Goal: Information Seeking & Learning: Learn about a topic

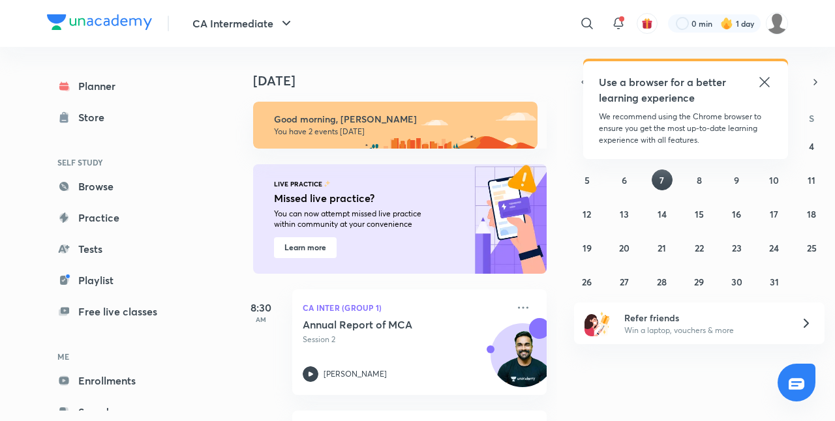
click at [762, 83] on icon at bounding box center [764, 82] width 10 height 10
click at [764, 77] on icon at bounding box center [765, 82] width 16 height 16
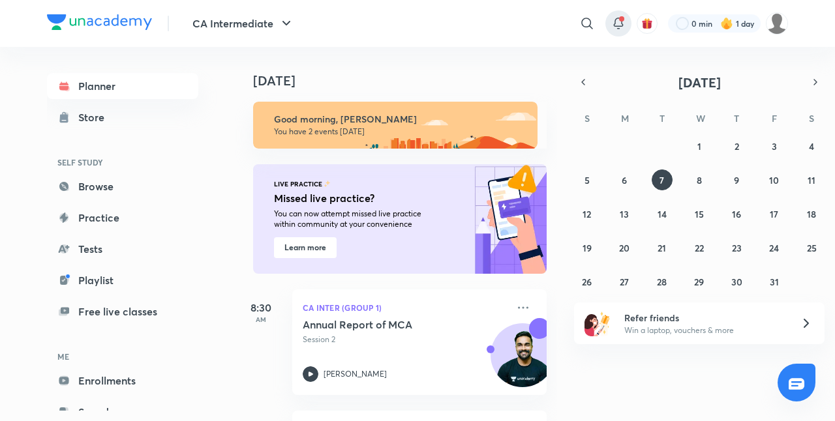
click at [610, 18] on icon at bounding box center [618, 24] width 16 height 16
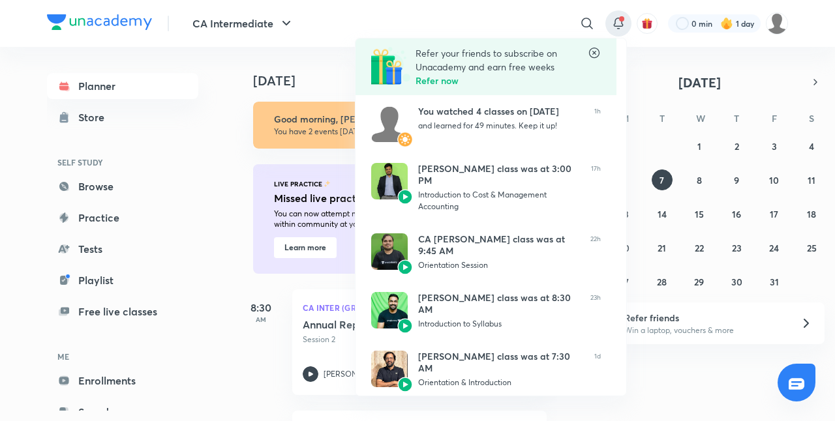
click at [527, 10] on div at bounding box center [417, 210] width 835 height 421
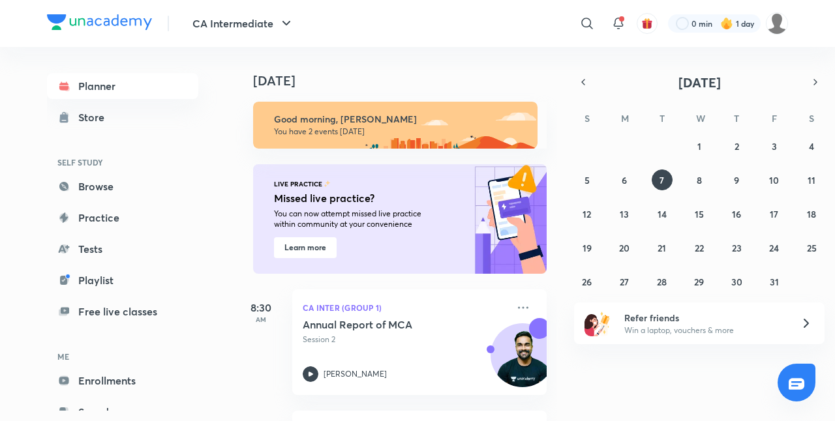
scroll to position [115, 0]
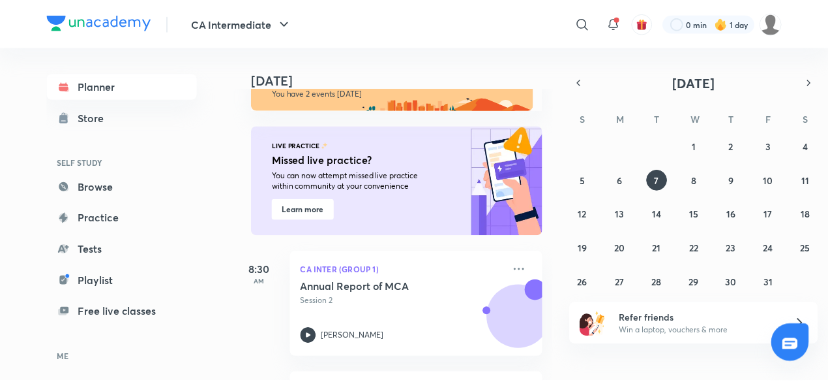
scroll to position [40, 0]
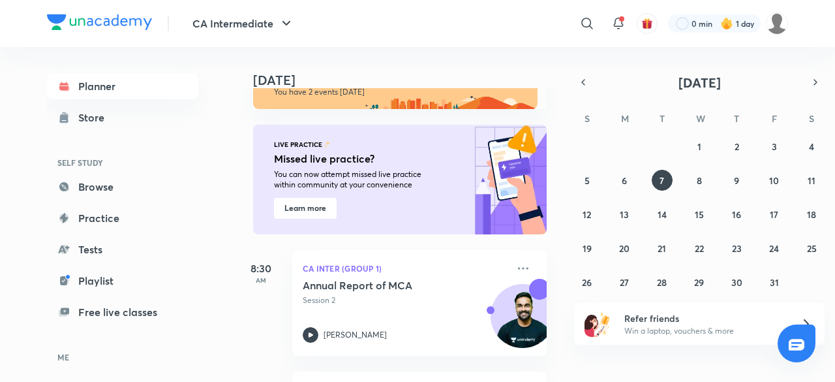
click at [348, 169] on p "You can now attempt missed live practice within community at your convenience" at bounding box center [358, 179] width 168 height 21
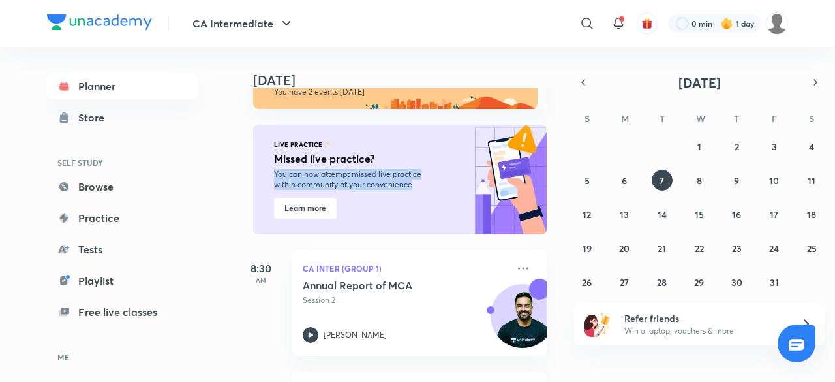
click at [348, 169] on p "You can now attempt missed live practice within community at your convenience" at bounding box center [358, 179] width 168 height 21
click at [157, 196] on link "Browse" at bounding box center [122, 186] width 151 height 26
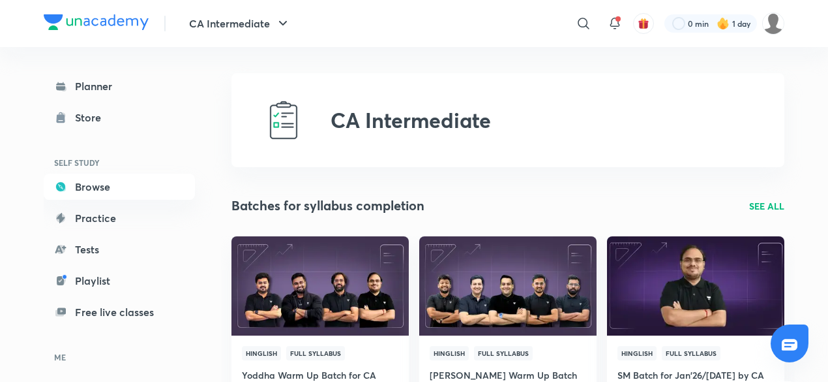
click at [116, 209] on link "Practice" at bounding box center [119, 218] width 151 height 26
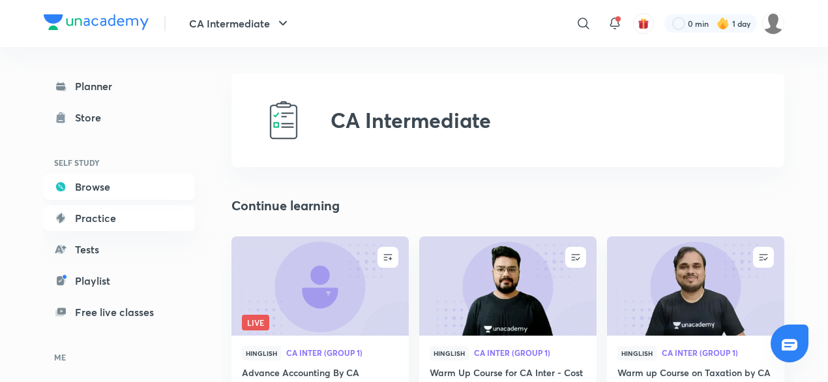
click at [129, 191] on link "Browse" at bounding box center [119, 186] width 151 height 26
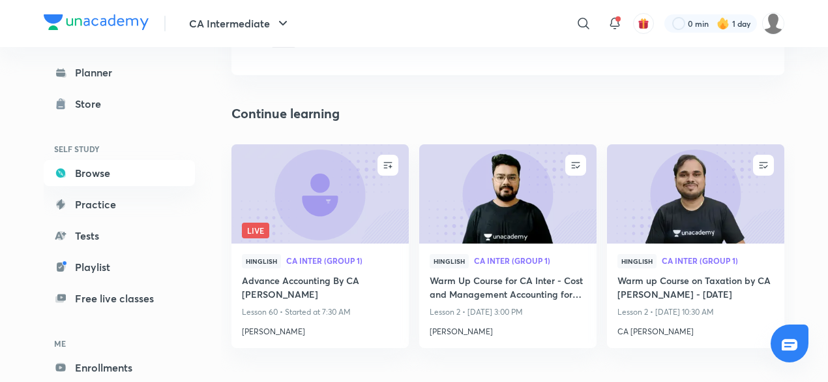
scroll to position [93, 0]
click at [141, 160] on link "Browse" at bounding box center [119, 173] width 151 height 26
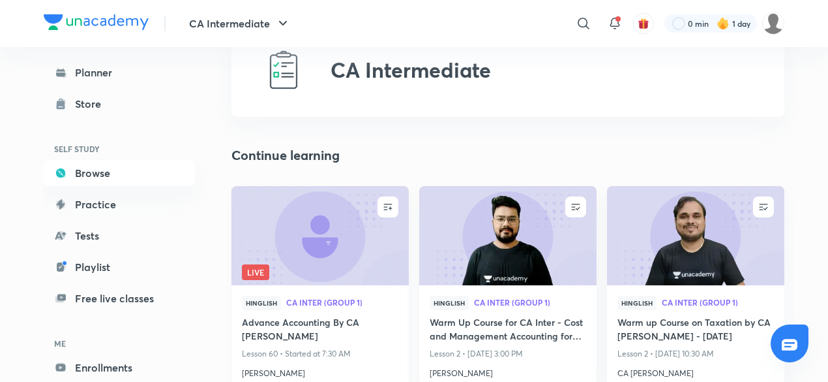
scroll to position [49, 0]
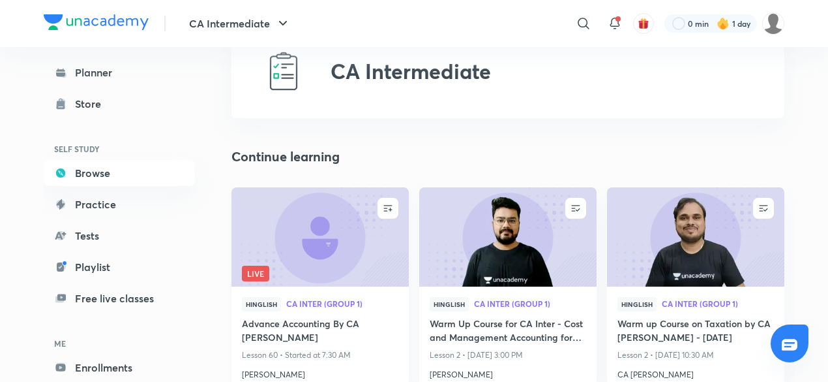
click at [329, 239] on img at bounding box center [320, 236] width 181 height 101
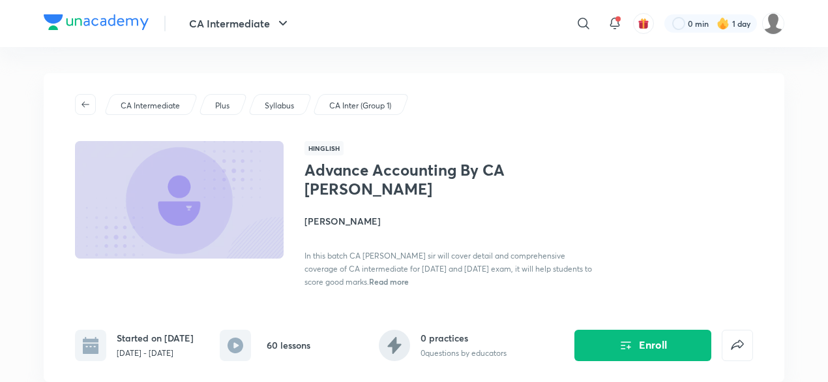
click at [369, 279] on span "Read more" at bounding box center [389, 281] width 40 height 10
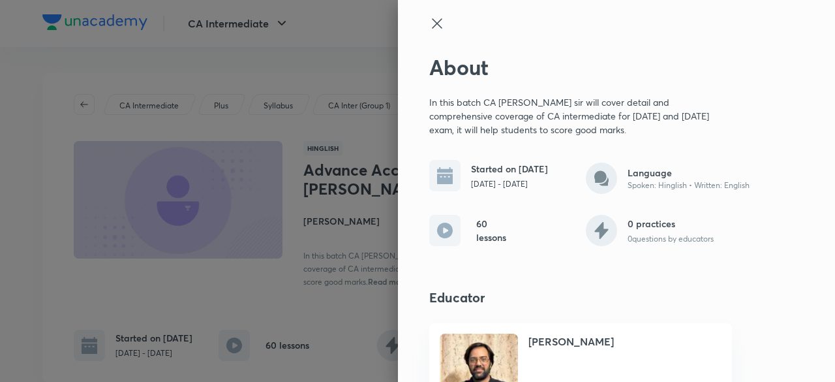
click at [342, 279] on div at bounding box center [417, 191] width 835 height 382
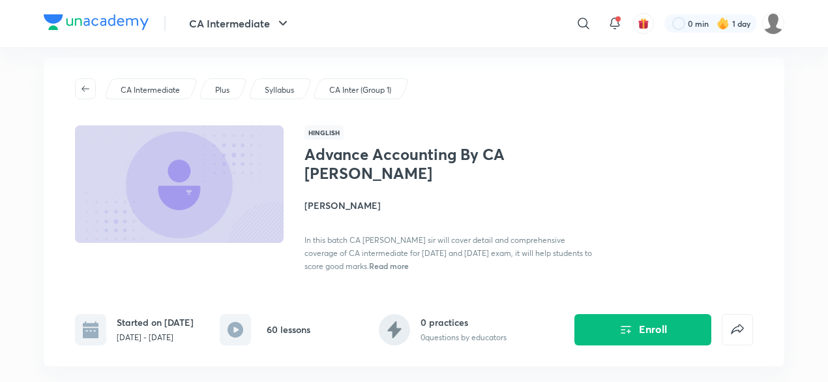
scroll to position [14, 0]
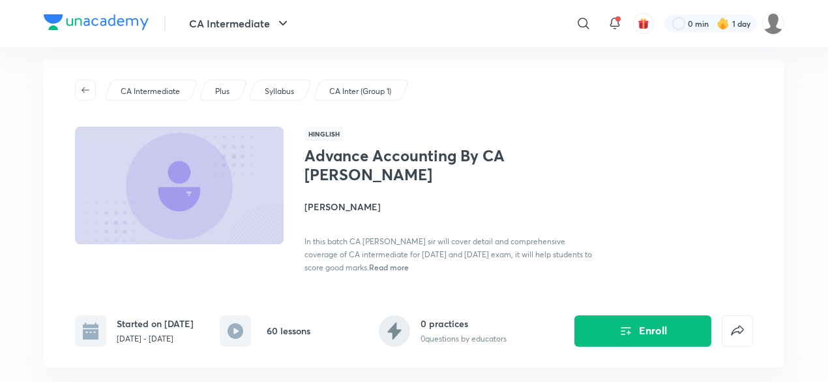
click at [369, 269] on span "Read more" at bounding box center [389, 267] width 40 height 10
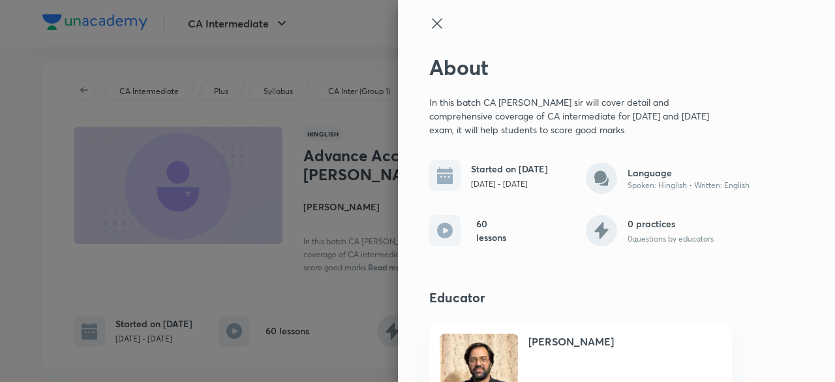
click at [318, 262] on div at bounding box center [417, 191] width 835 height 382
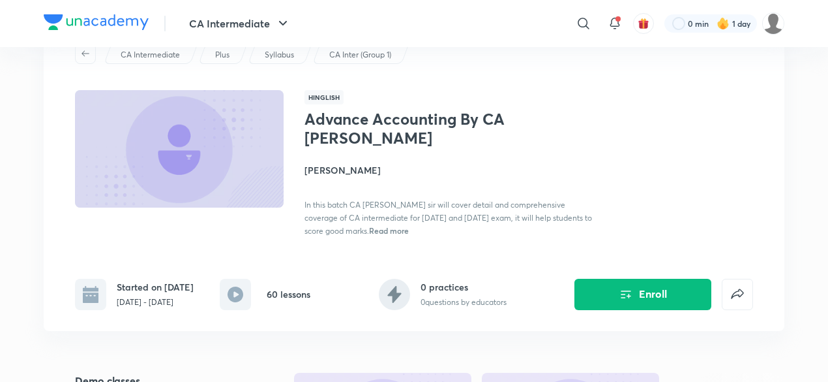
scroll to position [0, 0]
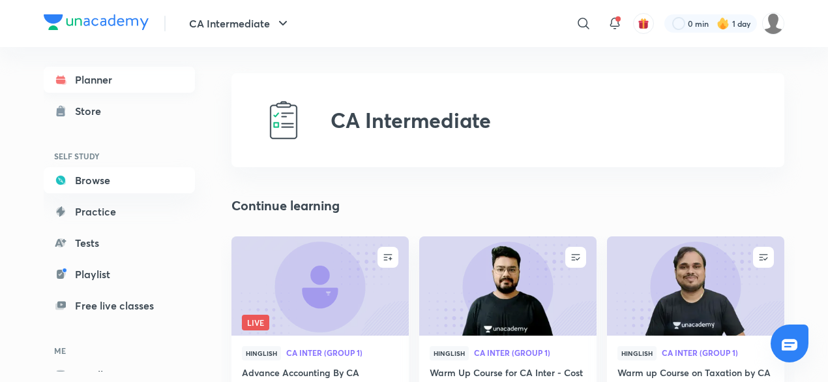
click at [123, 88] on link "Planner" at bounding box center [119, 80] width 151 height 26
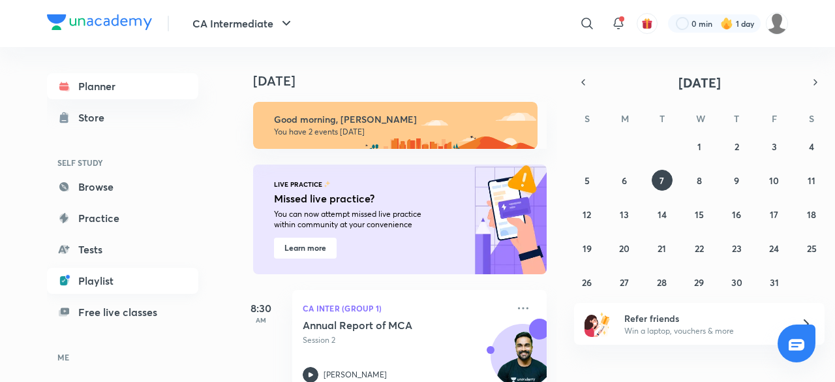
click at [78, 274] on link "Playlist" at bounding box center [122, 280] width 151 height 26
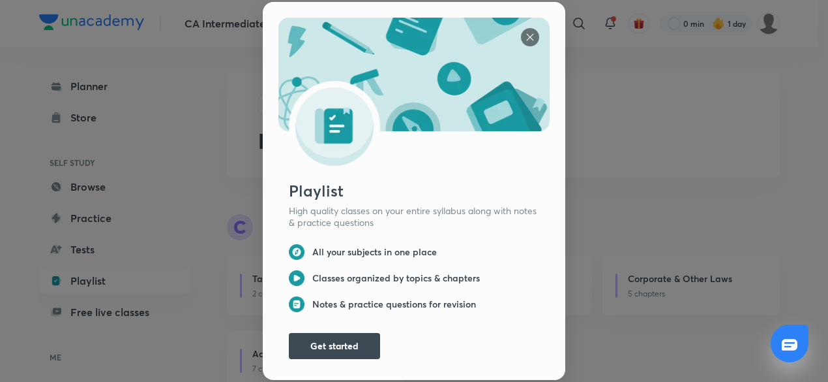
scroll to position [3, 0]
click at [315, 335] on button "Get started" at bounding box center [334, 344] width 91 height 26
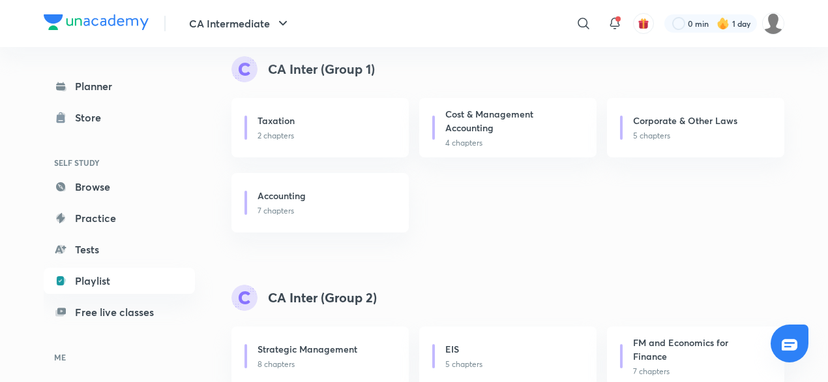
scroll to position [143, 0]
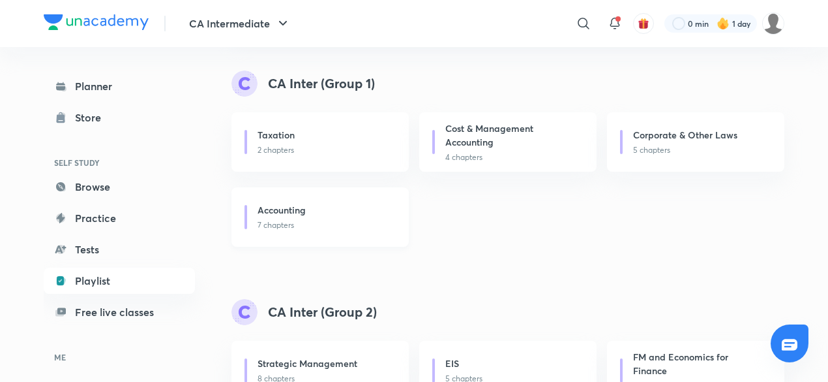
click at [306, 209] on h6 "Accounting" at bounding box center [282, 210] width 48 height 14
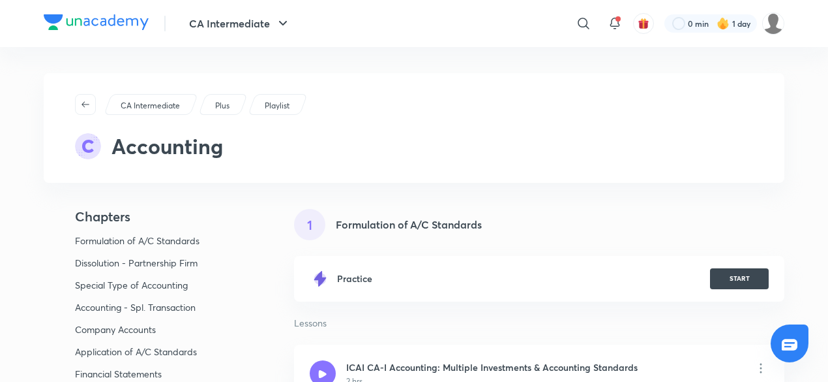
click at [95, 20] on img at bounding box center [96, 22] width 105 height 16
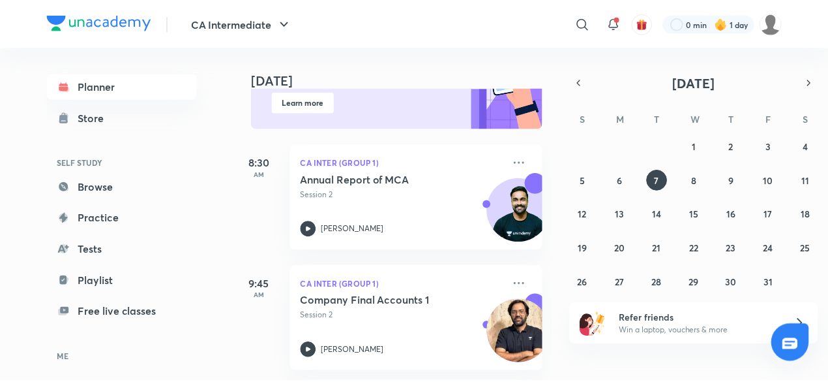
scroll to position [155, 0]
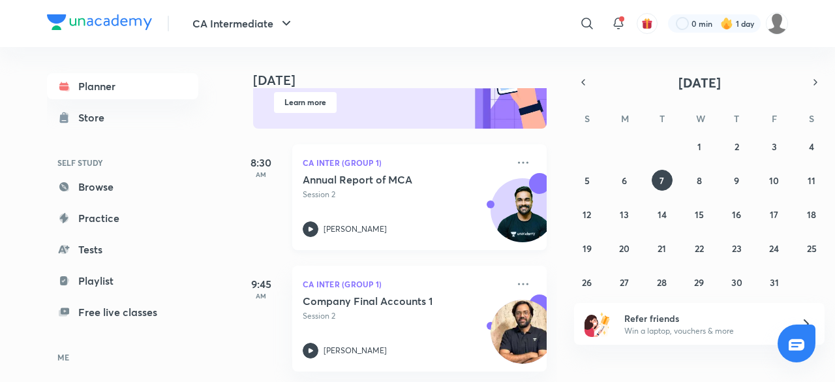
click at [498, 202] on img at bounding box center [522, 216] width 63 height 63
click at [110, 252] on link "Tests" at bounding box center [122, 249] width 151 height 26
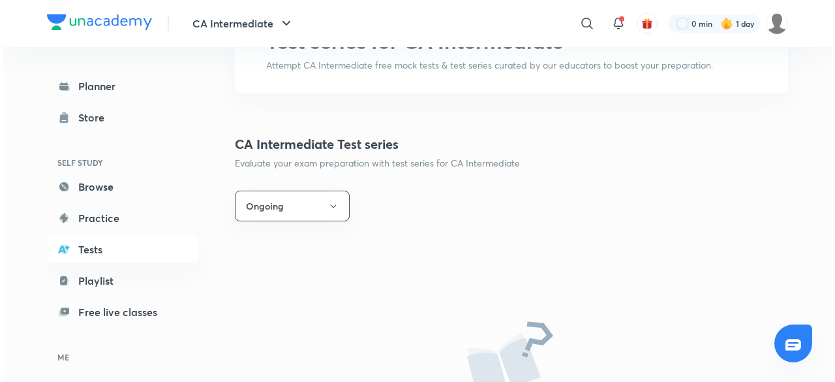
scroll to position [115, 0]
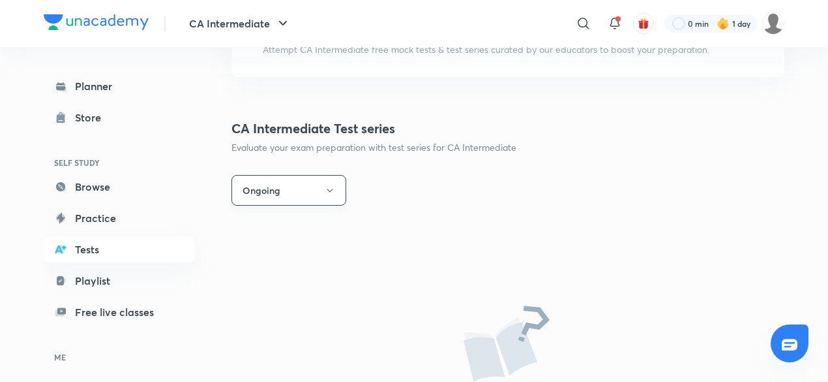
click at [313, 186] on button "Ongoing" at bounding box center [289, 190] width 115 height 31
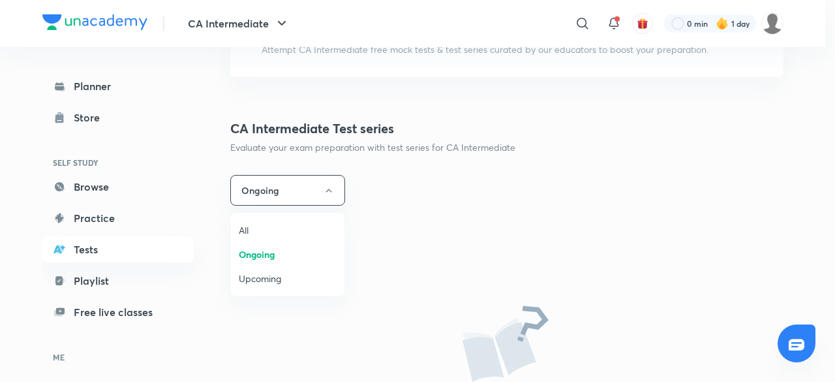
click at [314, 185] on div at bounding box center [417, 191] width 835 height 382
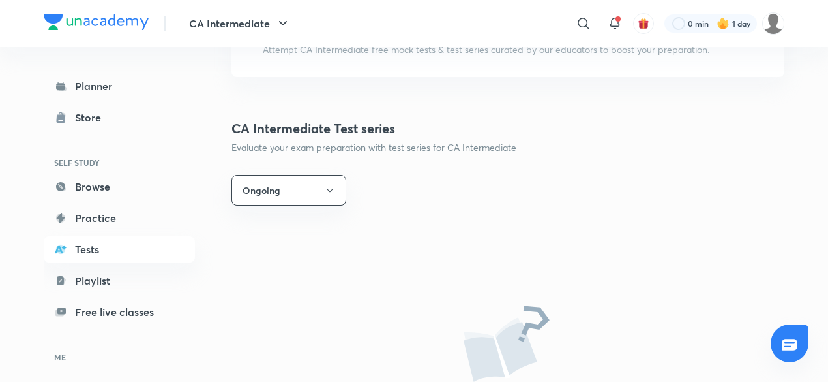
click at [314, 185] on button "Ongoing" at bounding box center [289, 190] width 115 height 31
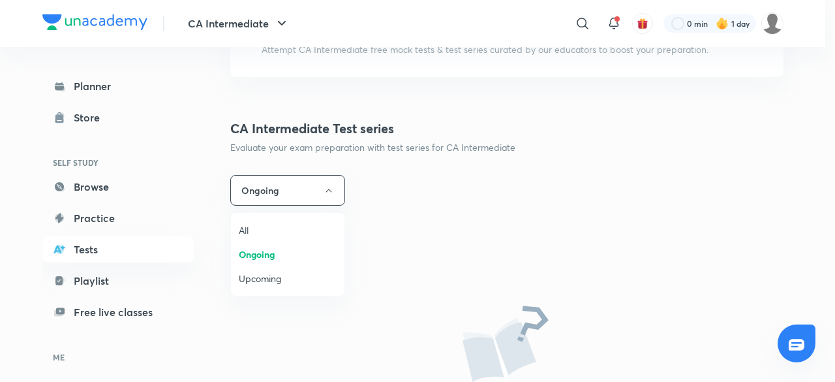
click at [247, 229] on span "All" at bounding box center [288, 230] width 98 height 14
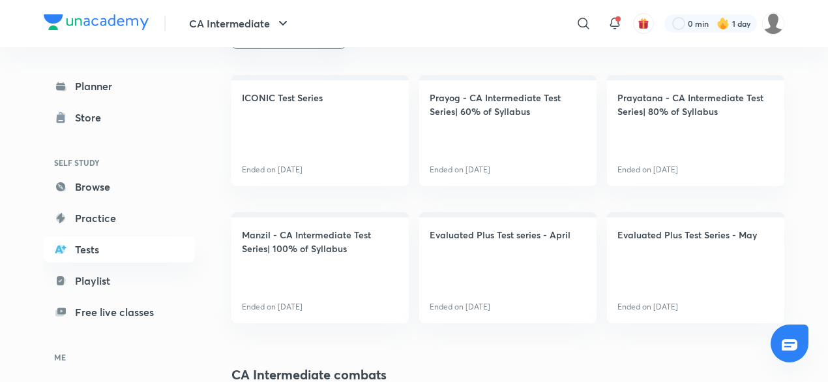
scroll to position [277, 0]
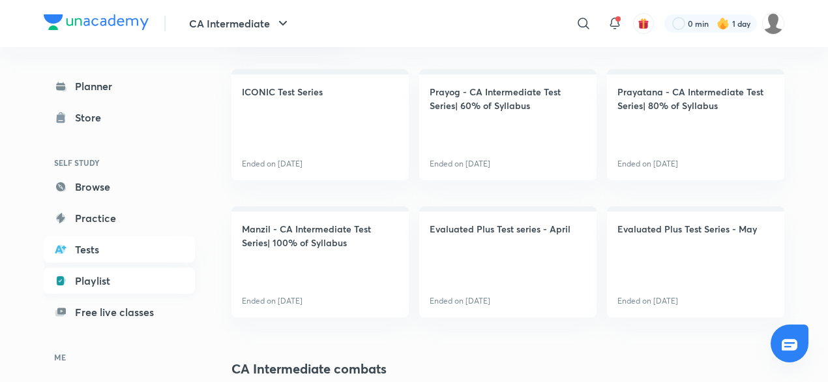
click at [83, 287] on link "Playlist" at bounding box center [119, 280] width 151 height 26
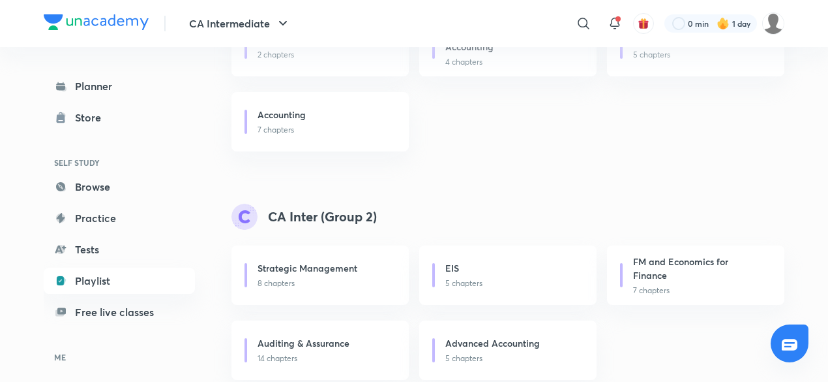
scroll to position [260, 0]
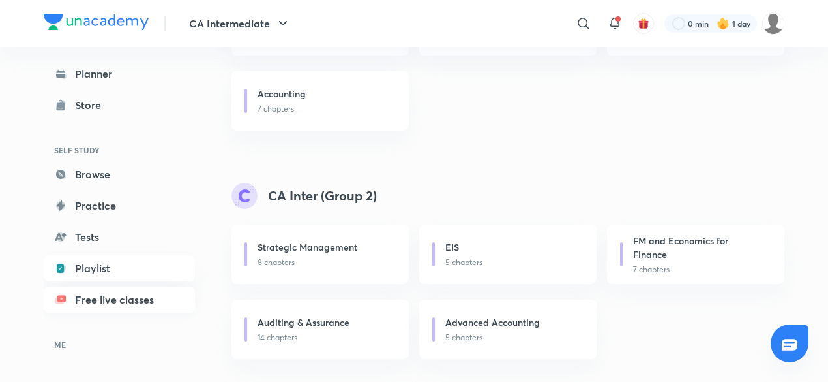
click at [108, 302] on link "Free live classes" at bounding box center [119, 299] width 151 height 26
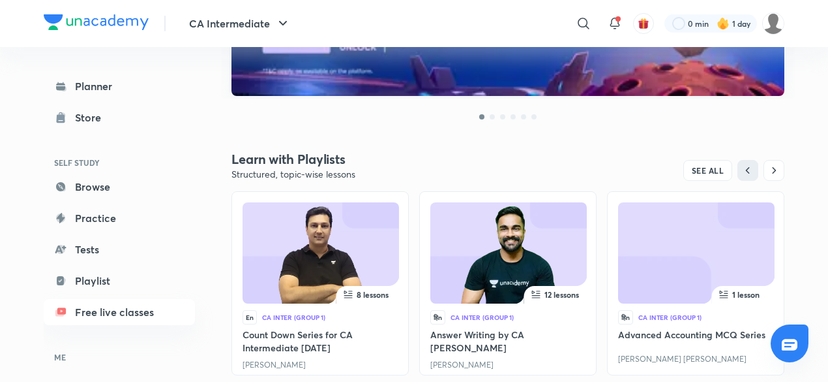
scroll to position [312, 0]
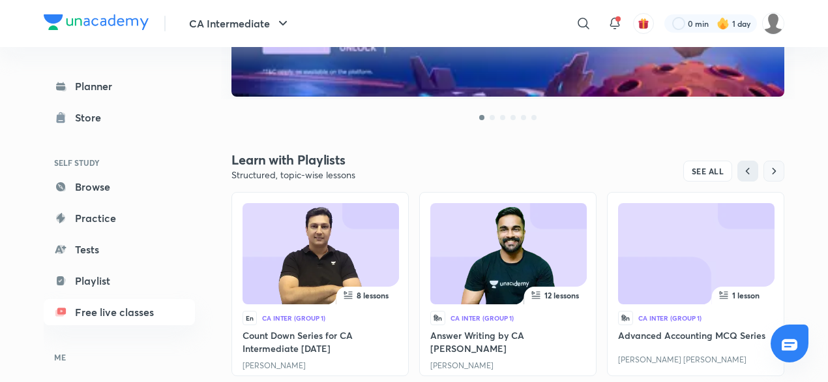
click at [779, 166] on icon "button" at bounding box center [774, 170] width 13 height 13
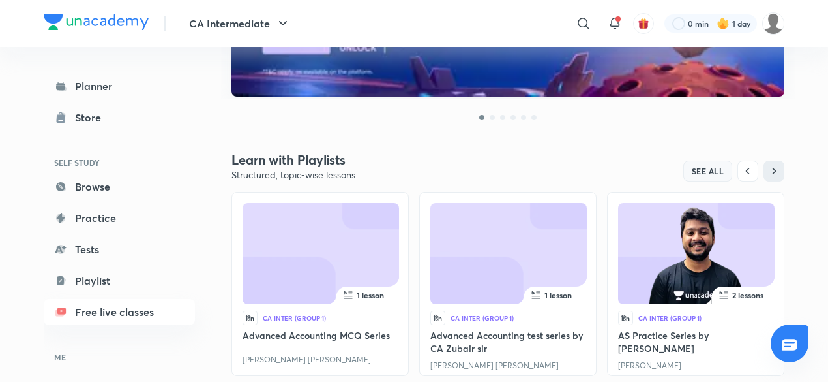
click at [700, 168] on span "SEE ALL" at bounding box center [708, 170] width 33 height 9
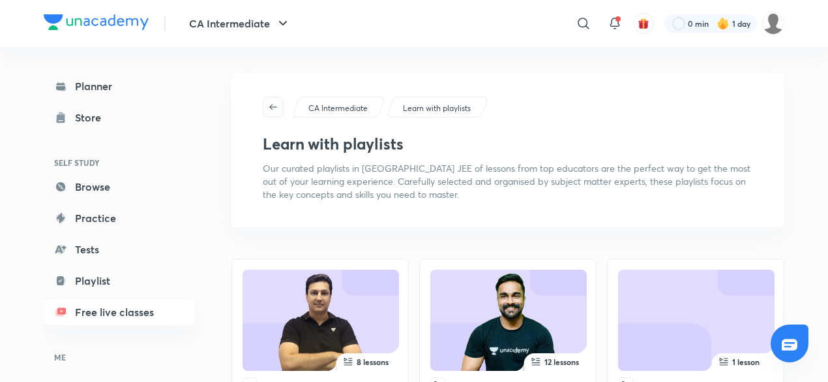
click at [271, 107] on icon "button" at bounding box center [273, 107] width 8 height 6
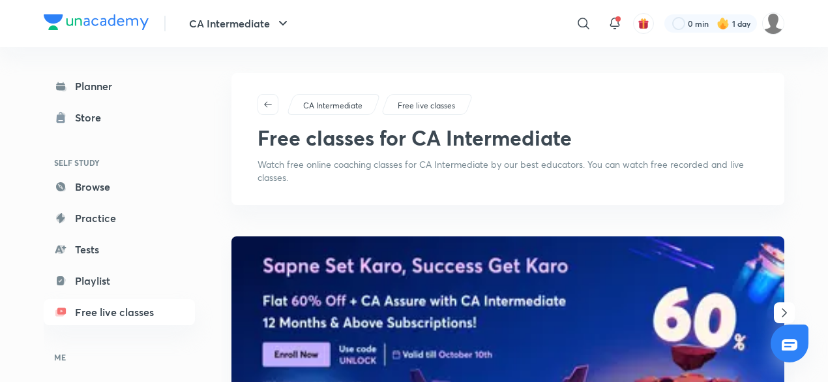
click at [408, 109] on p "Free live classes" at bounding box center [426, 106] width 57 height 12
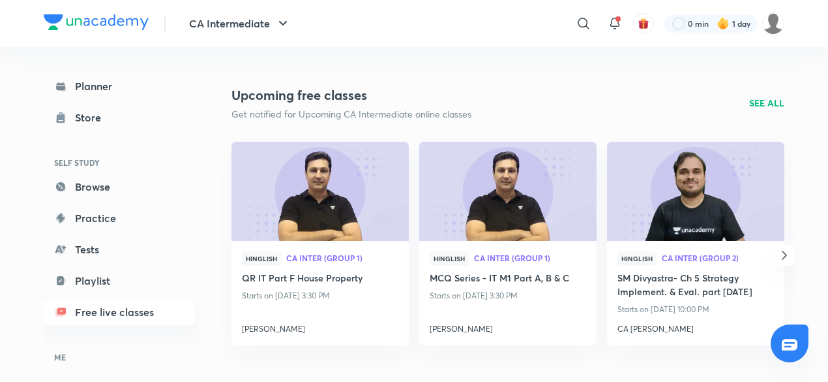
scroll to position [1327, 0]
click at [755, 100] on p "SEE ALL" at bounding box center [766, 104] width 35 height 14
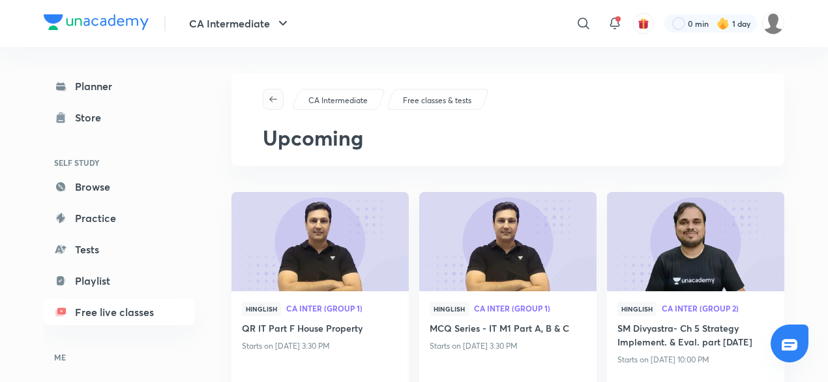
click at [266, 97] on span "button" at bounding box center [273, 99] width 20 height 10
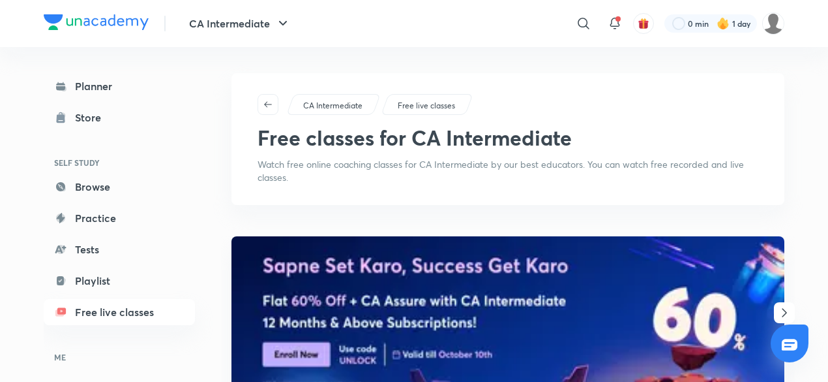
click at [414, 101] on p "Free live classes" at bounding box center [426, 106] width 57 height 12
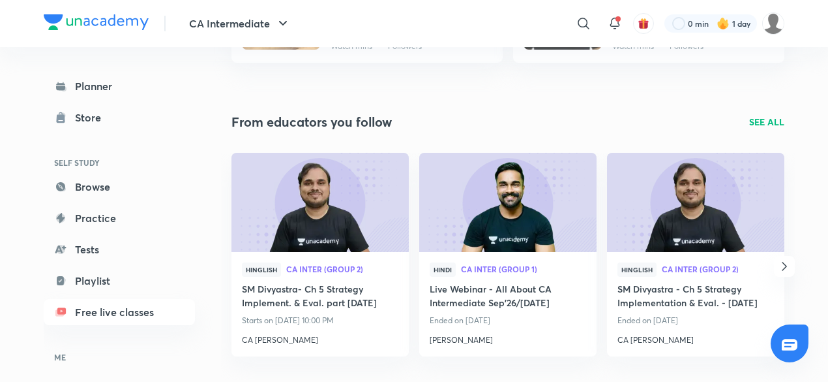
scroll to position [1998, 0]
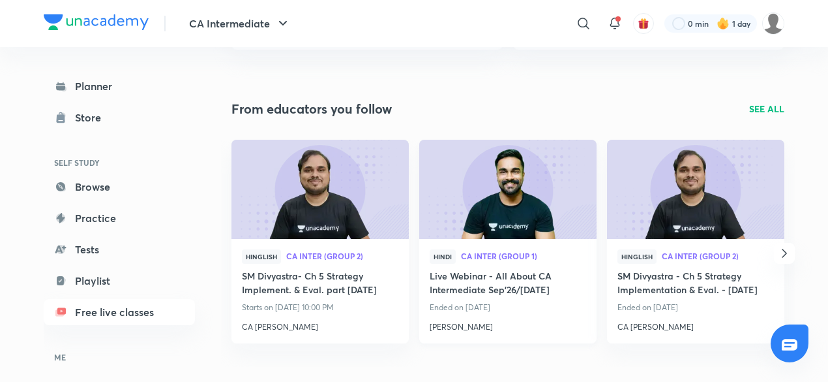
click at [523, 195] on img at bounding box center [507, 188] width 181 height 101
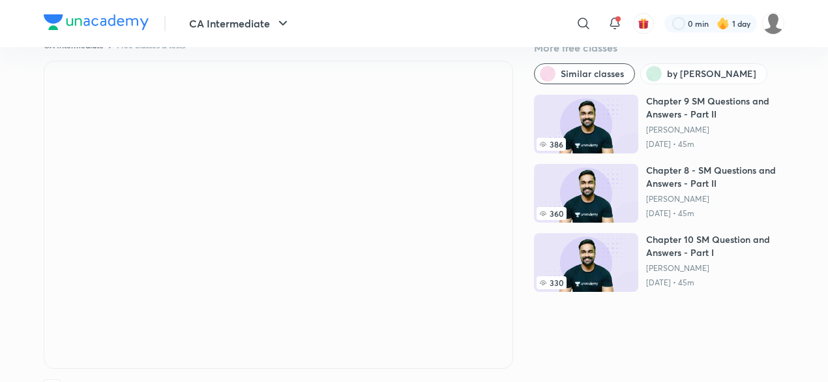
scroll to position [34, 0]
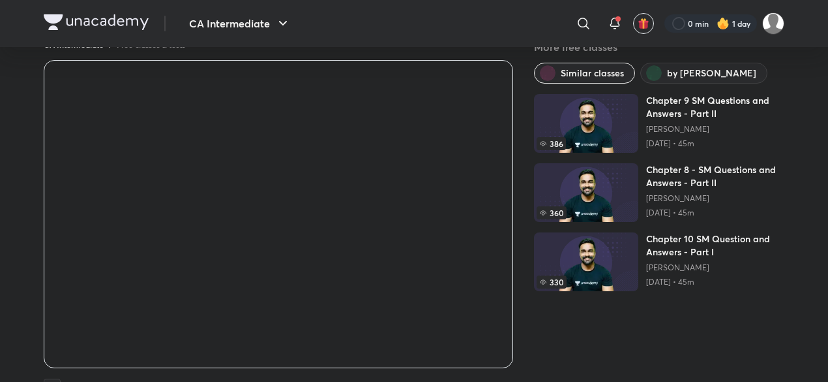
click at [512, 29] on div "​" at bounding box center [477, 23] width 240 height 31
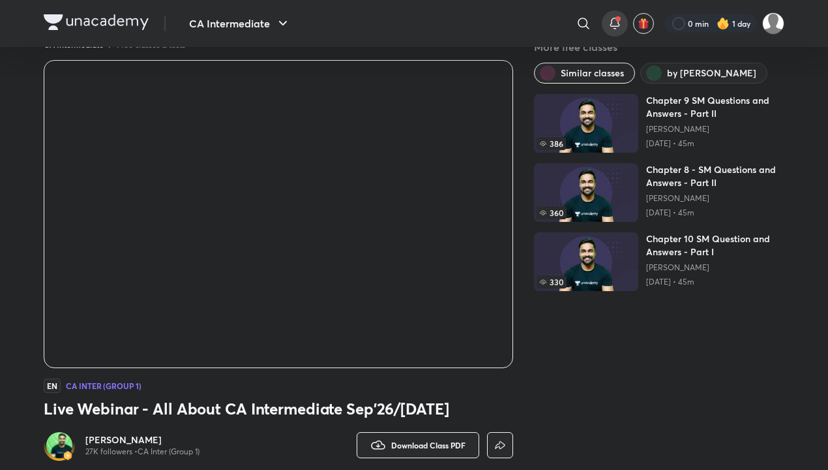
click at [610, 16] on icon at bounding box center [615, 24] width 16 height 16
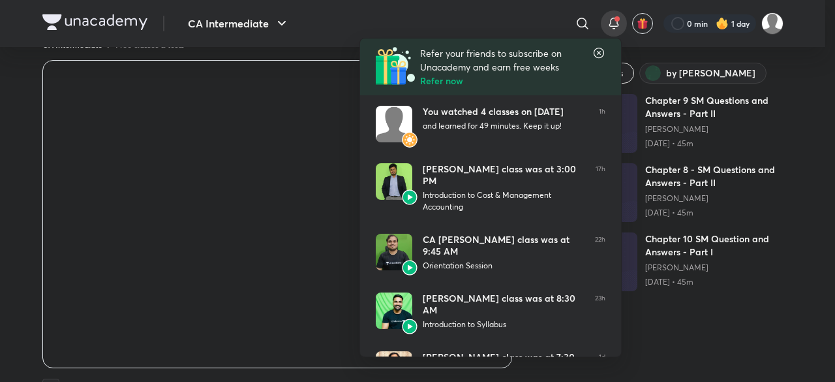
click at [599, 54] on icon at bounding box center [598, 52] width 13 height 13
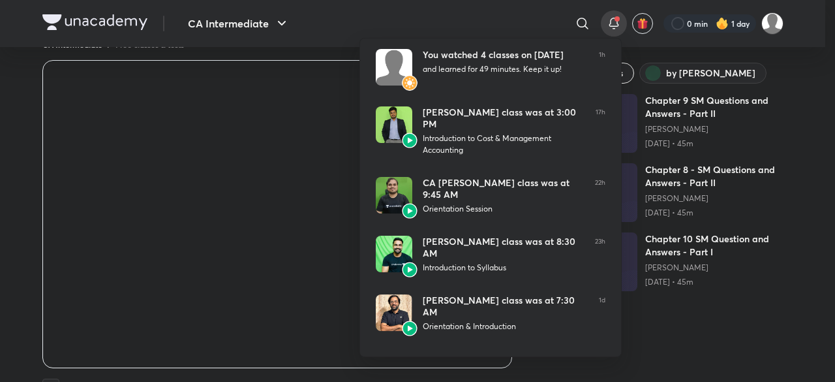
click at [610, 25] on div at bounding box center [417, 191] width 835 height 382
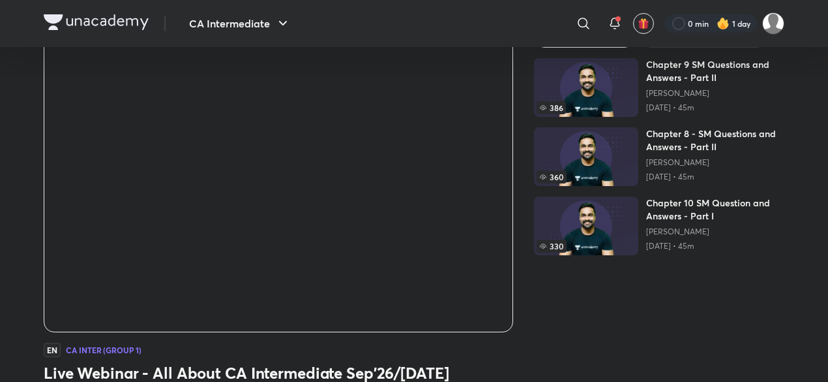
scroll to position [42, 0]
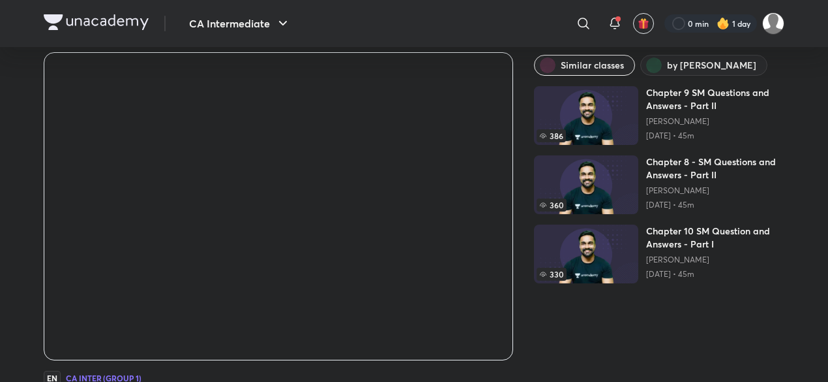
click at [78, 21] on img at bounding box center [96, 22] width 105 height 16
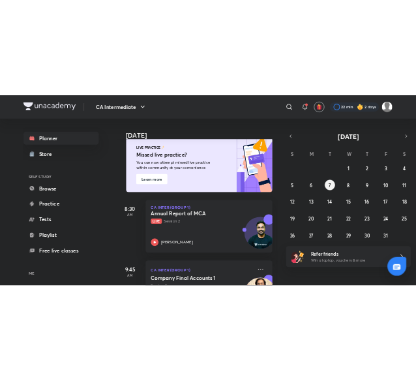
scroll to position [81, 0]
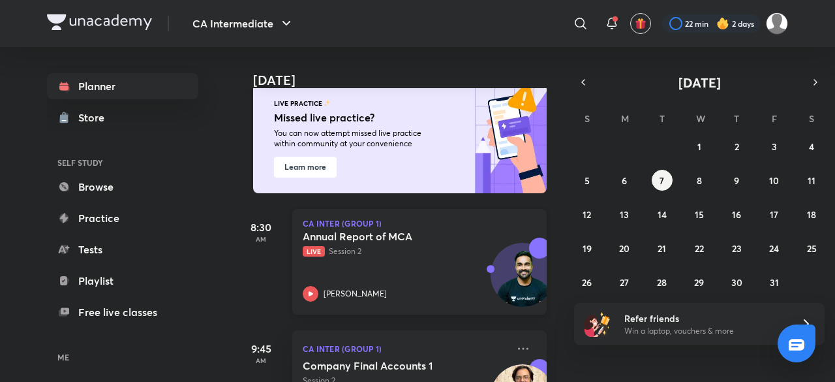
click at [338, 269] on div "Annual Report of MCA Live Session 2 [PERSON_NAME]" at bounding box center [405, 266] width 205 height 72
